Goal: Go to known website: Access a specific website the user already knows

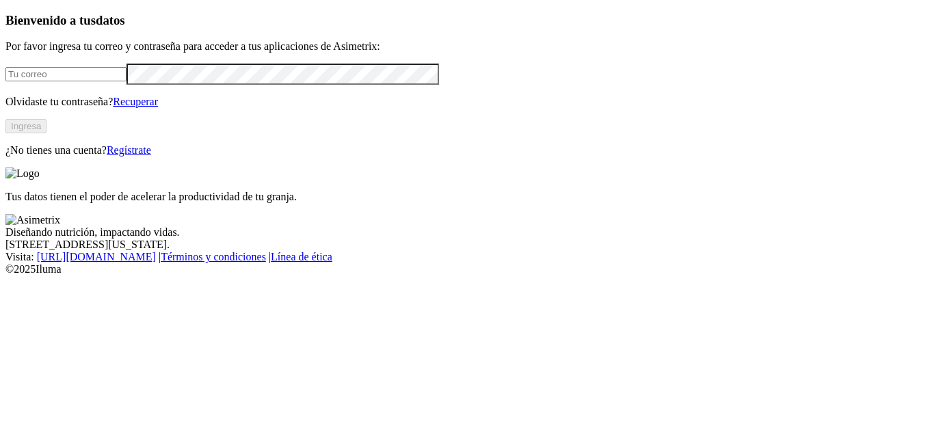
type input "[EMAIL_ADDRESS][DOMAIN_NAME]"
click at [47, 133] on button "Ingresa" at bounding box center [25, 126] width 41 height 14
